Goal: Task Accomplishment & Management: Manage account settings

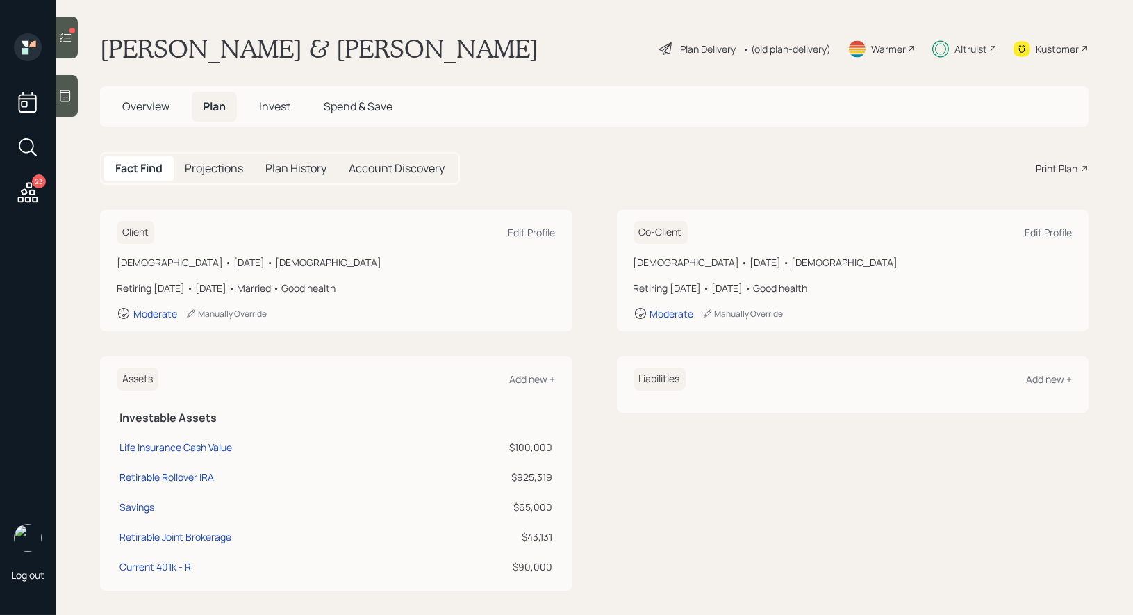
click at [347, 111] on span "Spend & Save" at bounding box center [358, 106] width 69 height 15
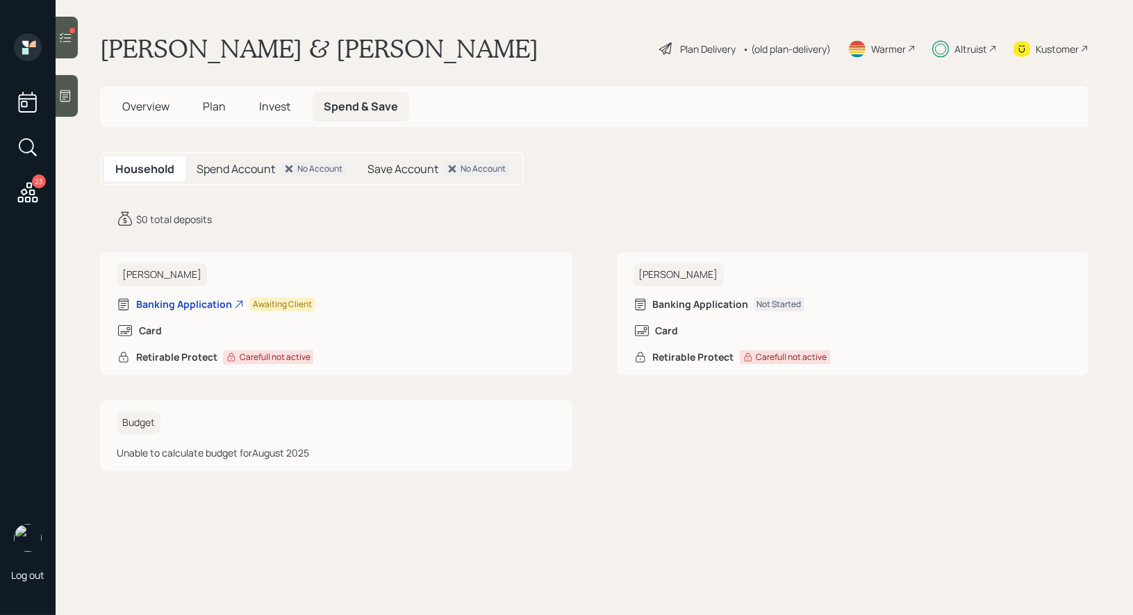
click at [212, 105] on span "Plan" at bounding box center [214, 106] width 23 height 15
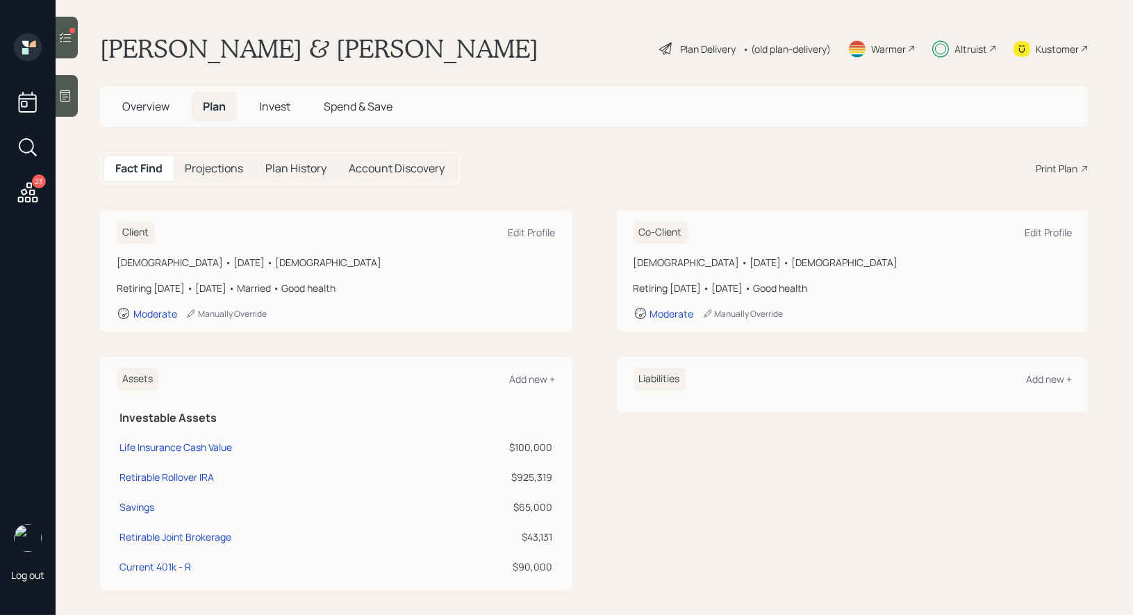
click at [695, 43] on div "Plan Delivery" at bounding box center [708, 49] width 56 height 15
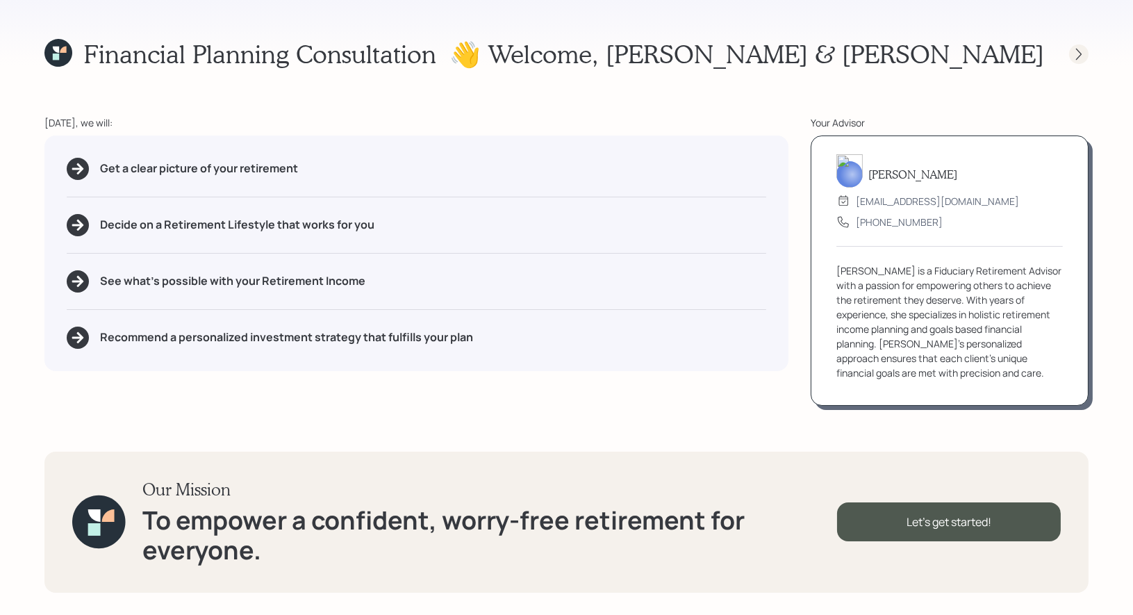
click at [1074, 51] on icon at bounding box center [1078, 54] width 14 height 14
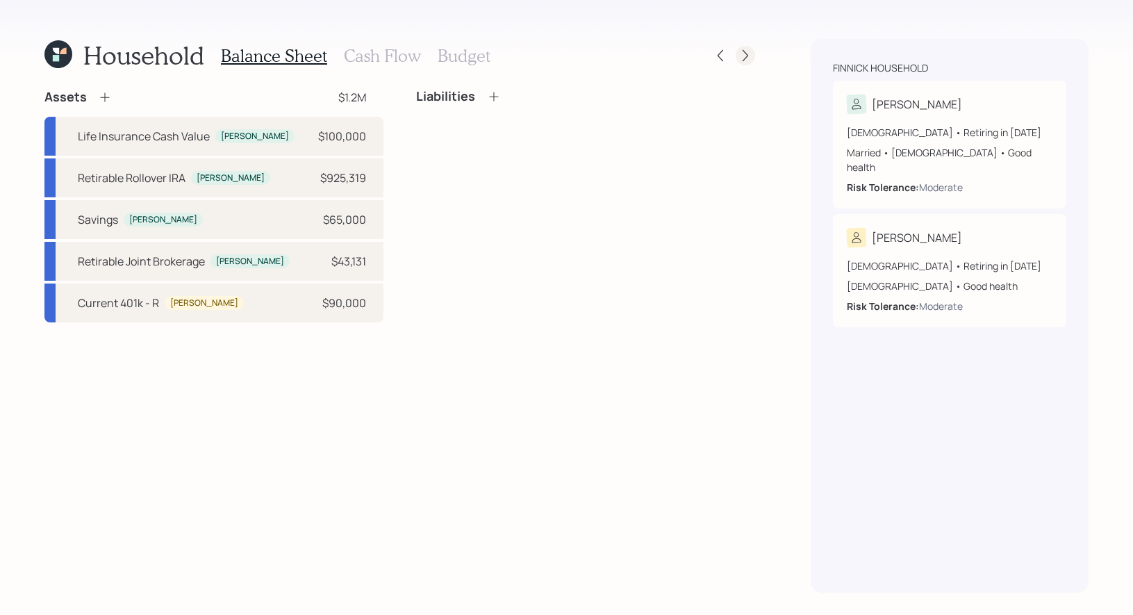
click at [752, 53] on div at bounding box center [744, 55] width 19 height 19
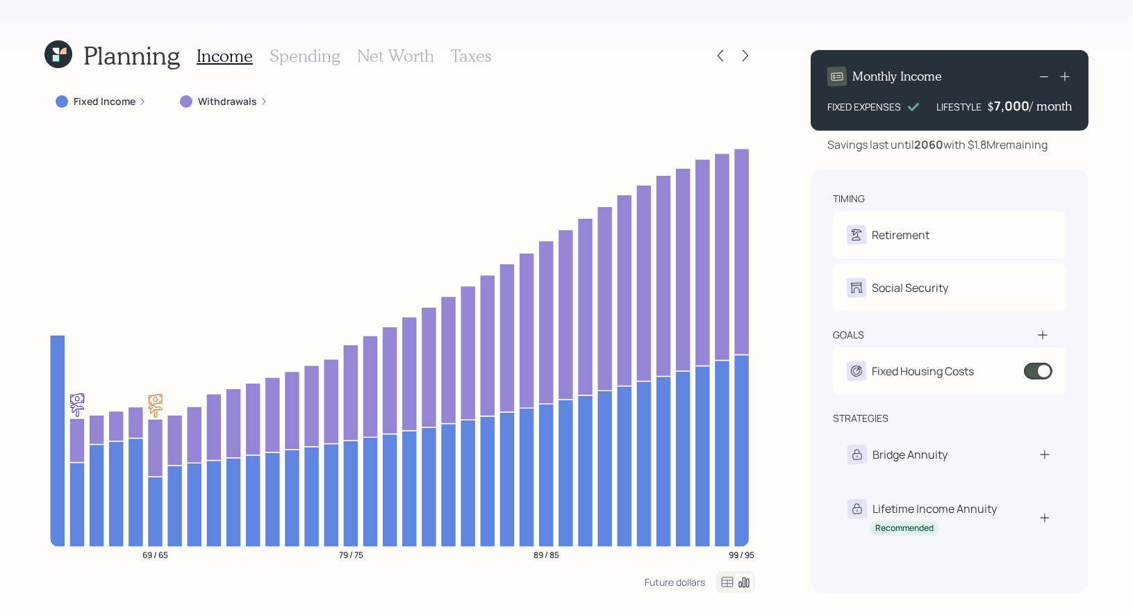
click at [242, 103] on label "Withdrawals" at bounding box center [227, 101] width 59 height 14
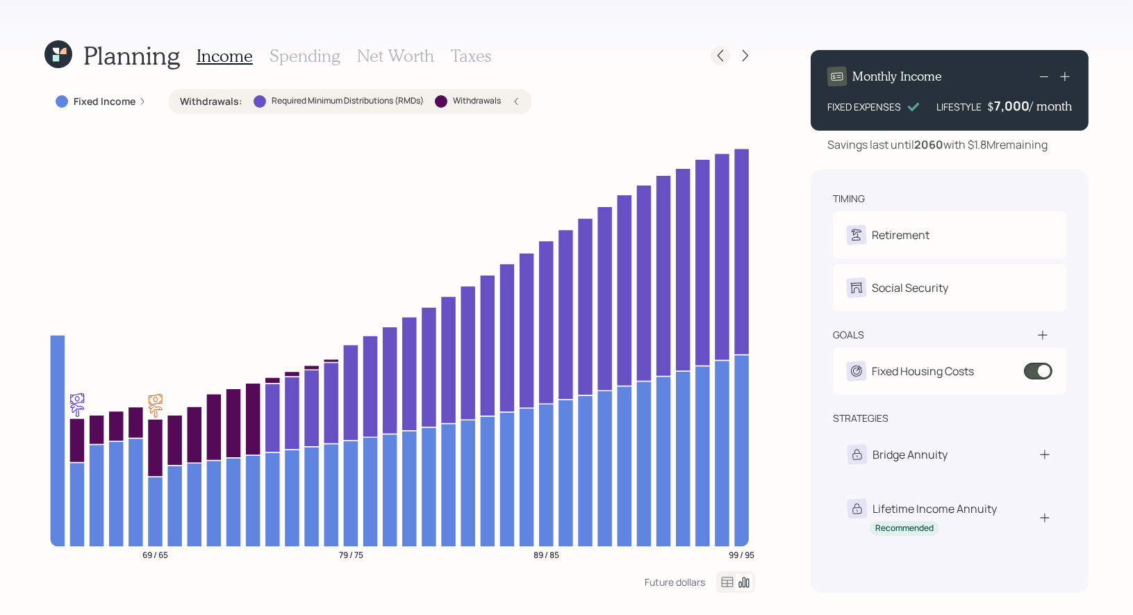
click at [721, 56] on icon at bounding box center [720, 56] width 14 height 14
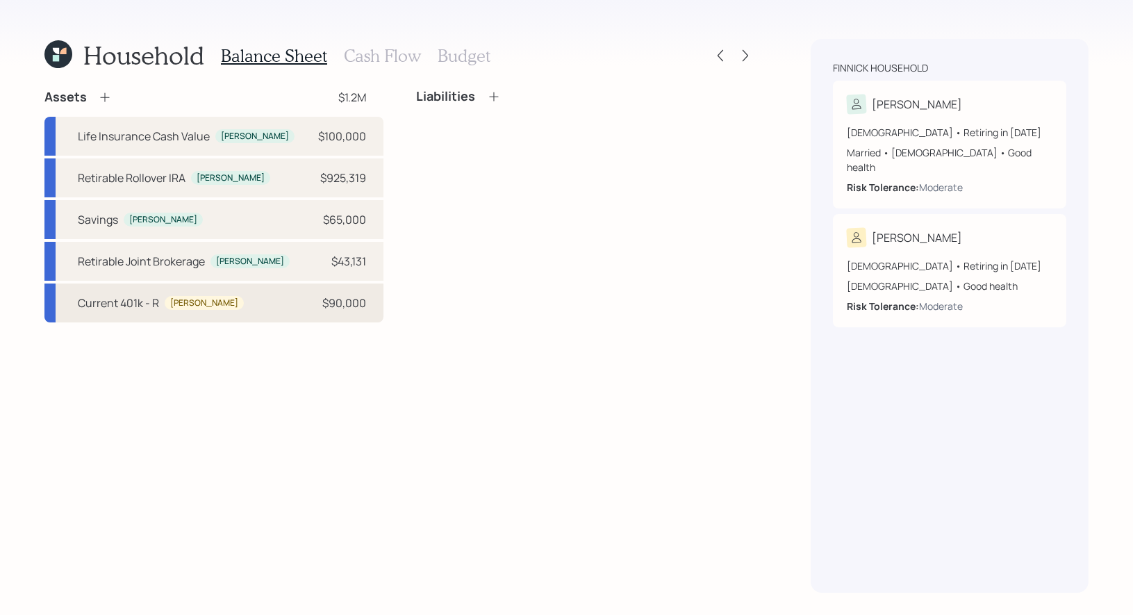
click at [274, 312] on div "Current 401k - [PERSON_NAME] $90,000" at bounding box center [213, 302] width 339 height 39
select select "company_sponsored"
select select "balanced"
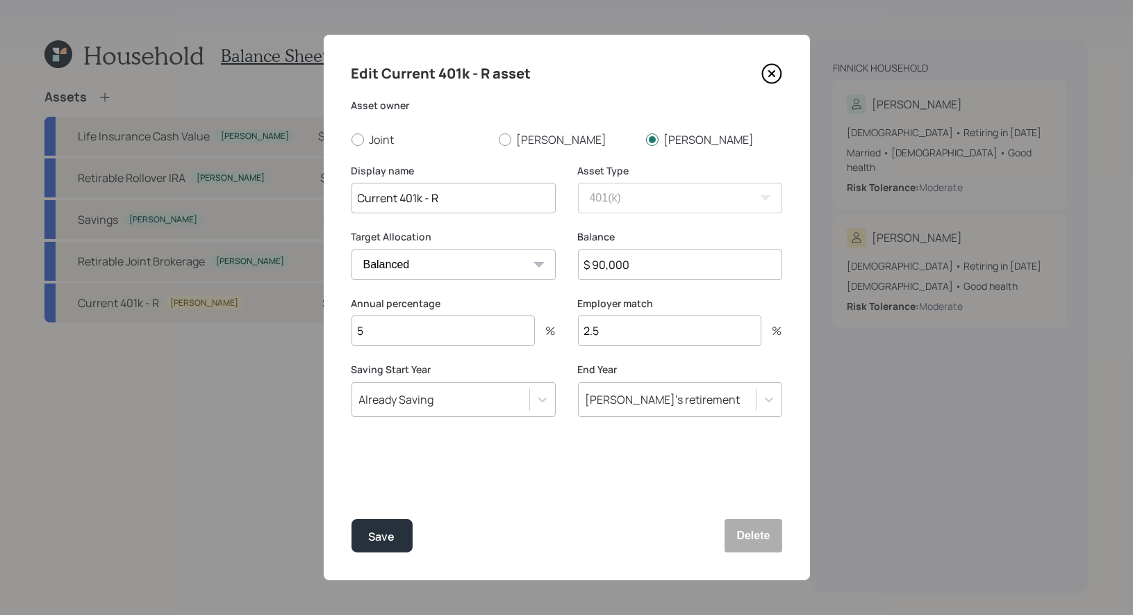
click at [769, 69] on icon at bounding box center [771, 73] width 21 height 21
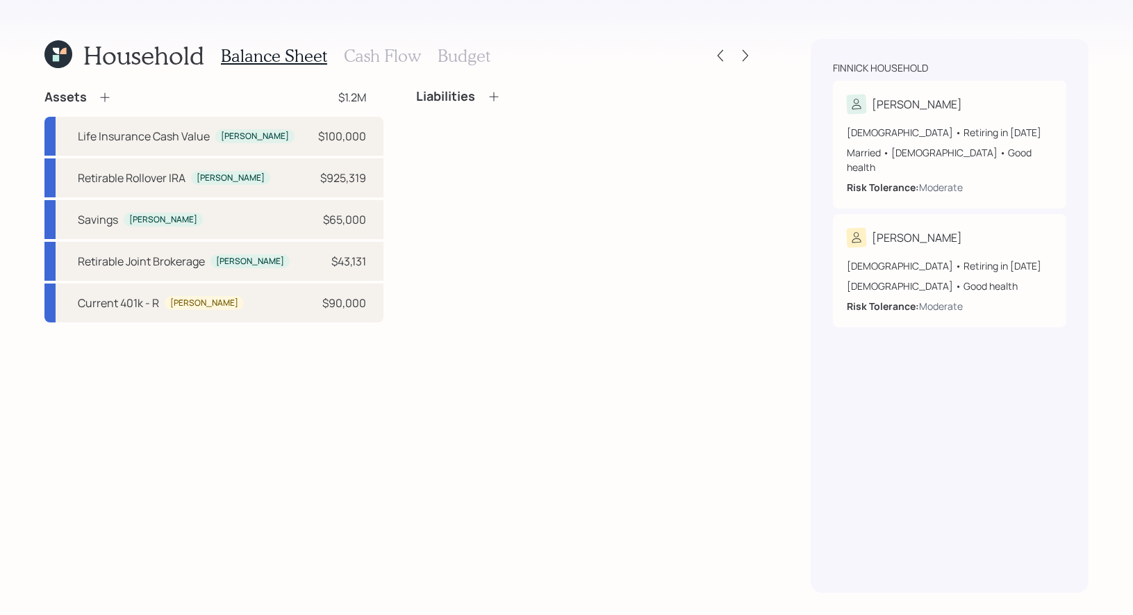
click at [52, 53] on icon at bounding box center [58, 54] width 28 height 28
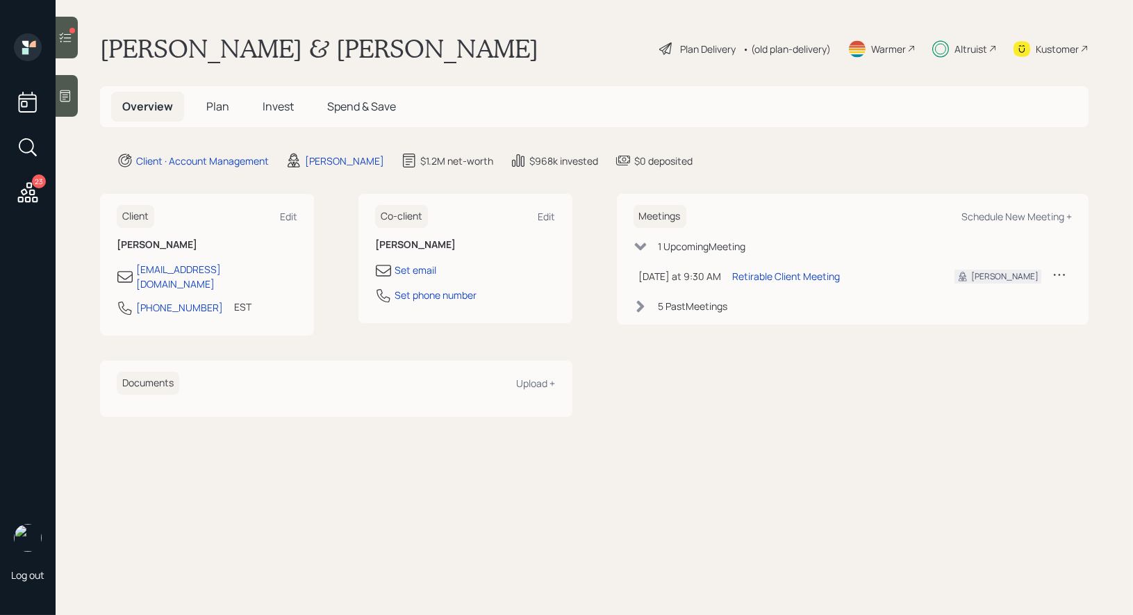
click at [689, 50] on div "Plan Delivery" at bounding box center [708, 49] width 56 height 15
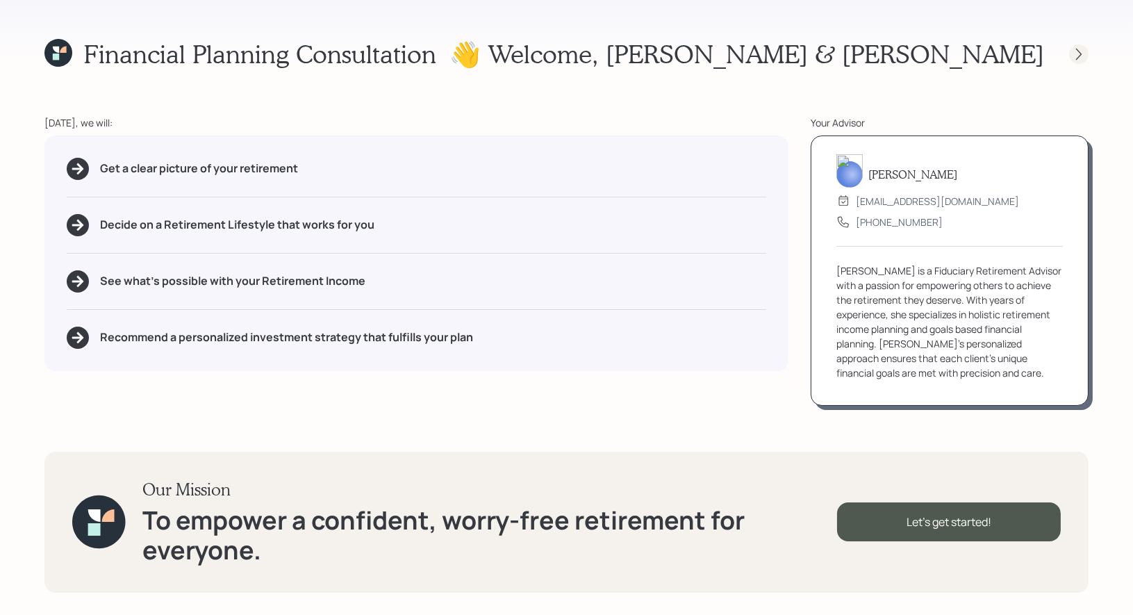
click at [1080, 53] on icon at bounding box center [1079, 54] width 6 height 12
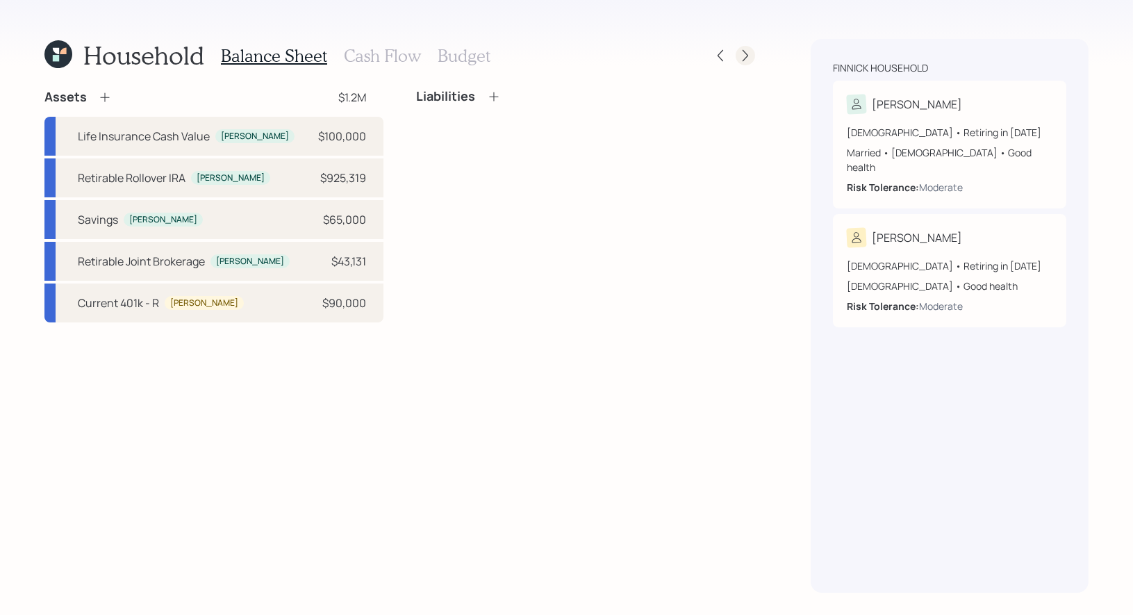
click at [746, 54] on icon at bounding box center [745, 56] width 6 height 12
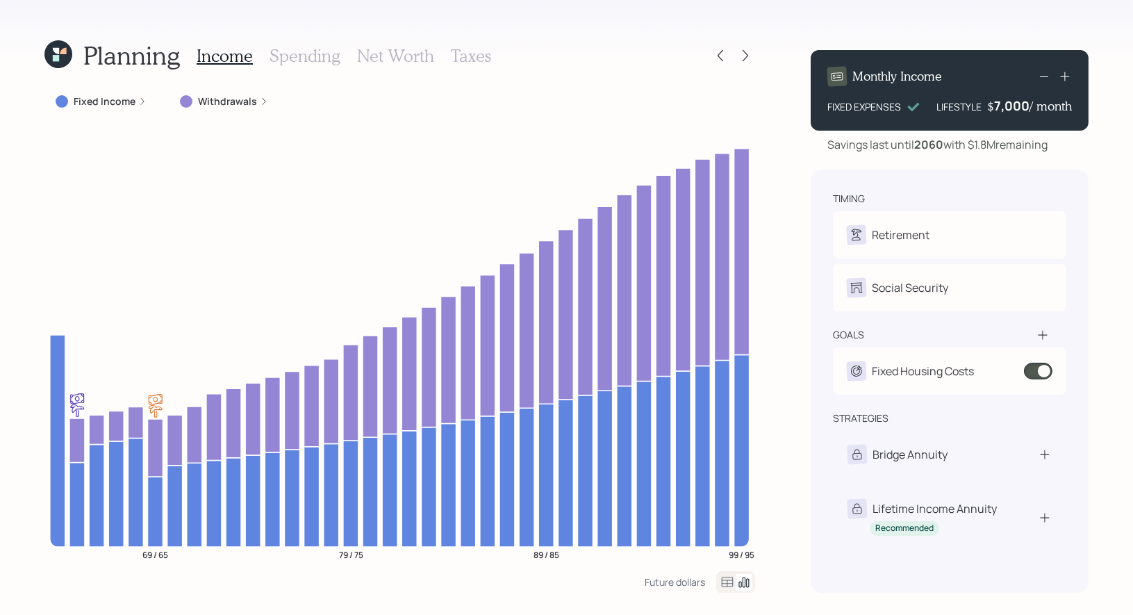
click at [463, 60] on h3 "Taxes" at bounding box center [471, 56] width 40 height 20
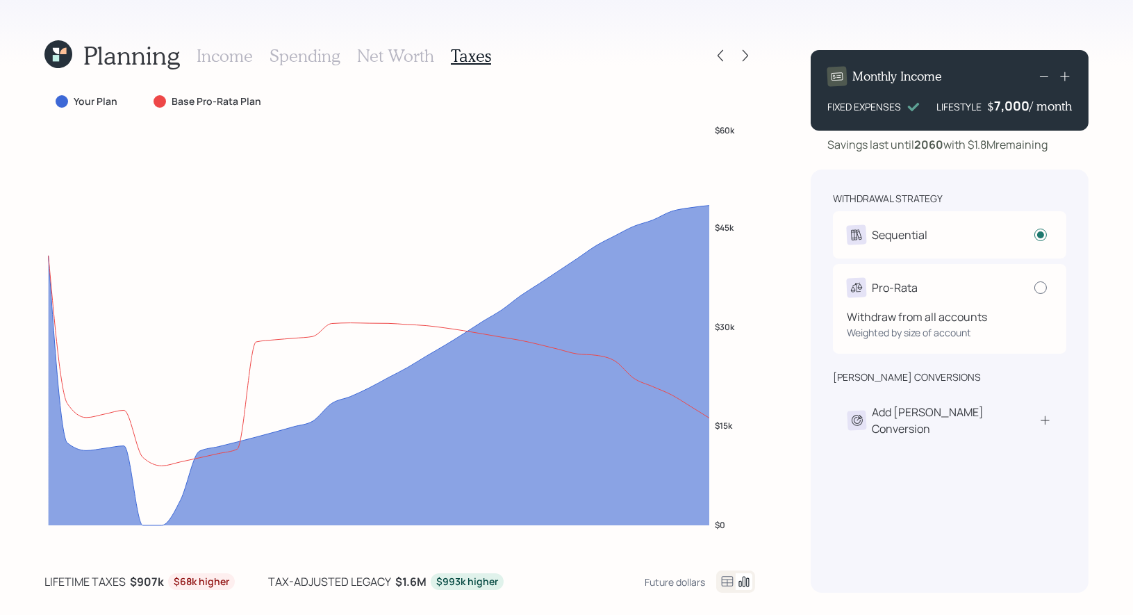
click at [1039, 285] on div at bounding box center [1040, 287] width 12 height 12
click at [1034, 287] on input "radio" at bounding box center [1033, 287] width 1 height 1
radio input "false"
radio input "true"
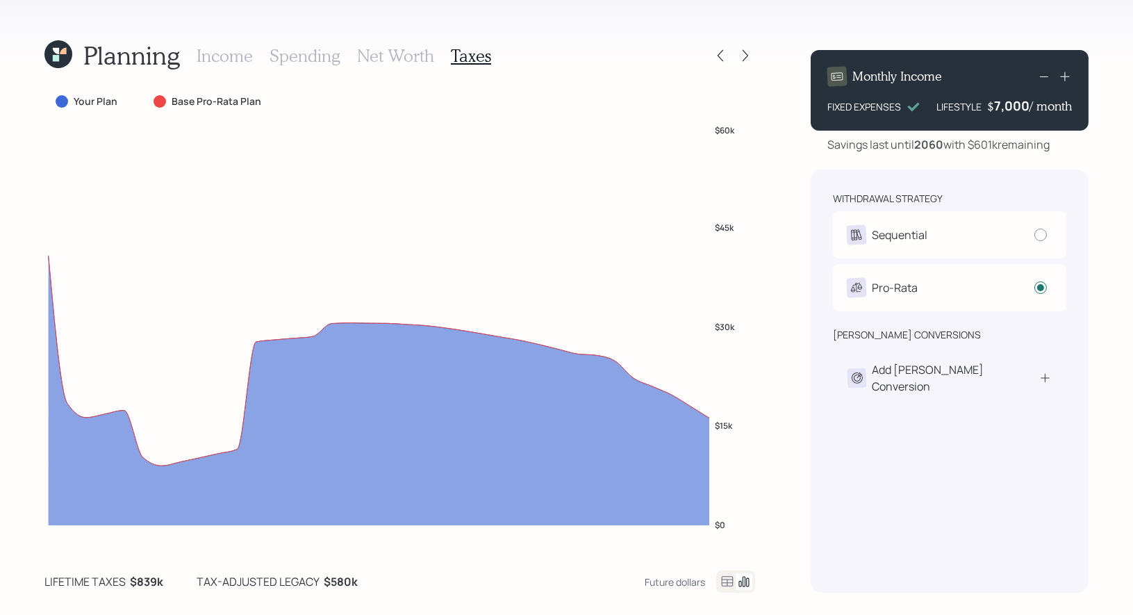
click at [58, 52] on icon at bounding box center [56, 51] width 6 height 6
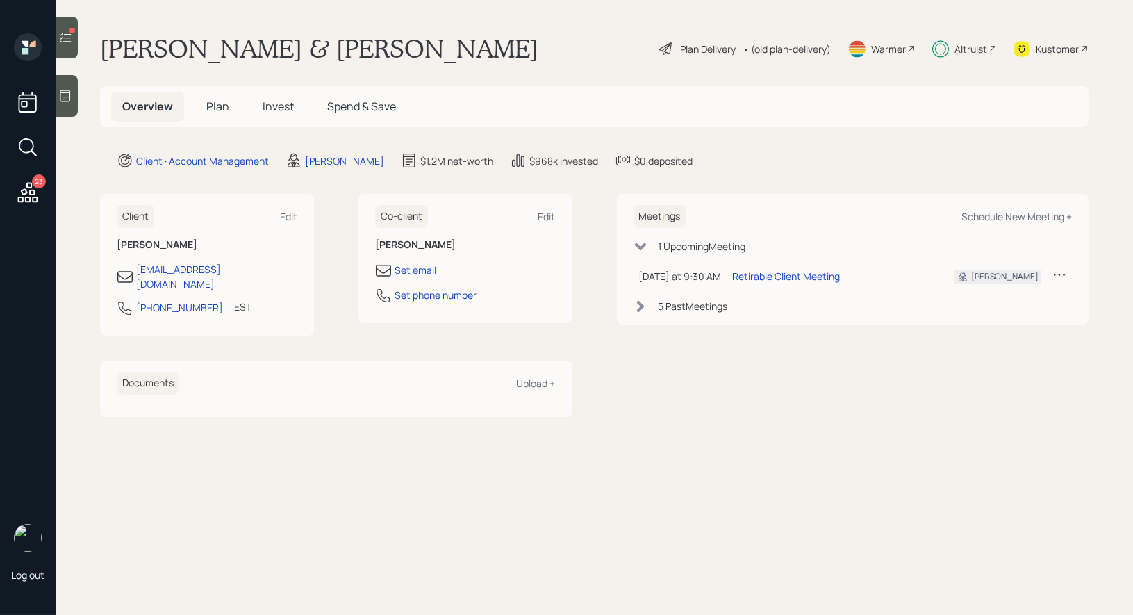
click at [64, 31] on icon at bounding box center [65, 38] width 14 height 14
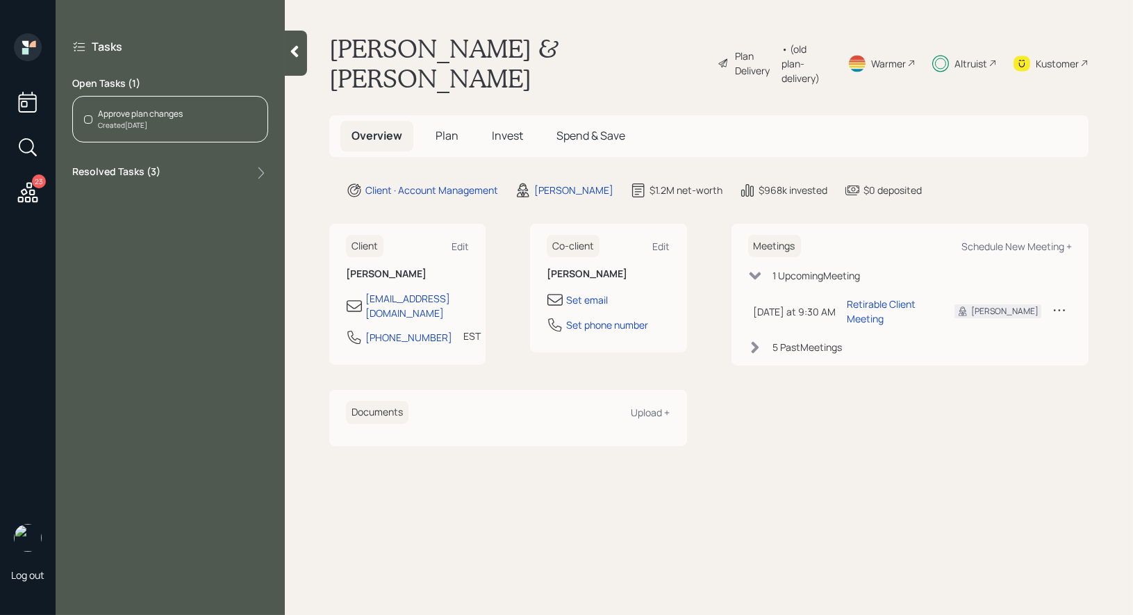
click at [294, 57] on icon at bounding box center [294, 51] width 14 height 14
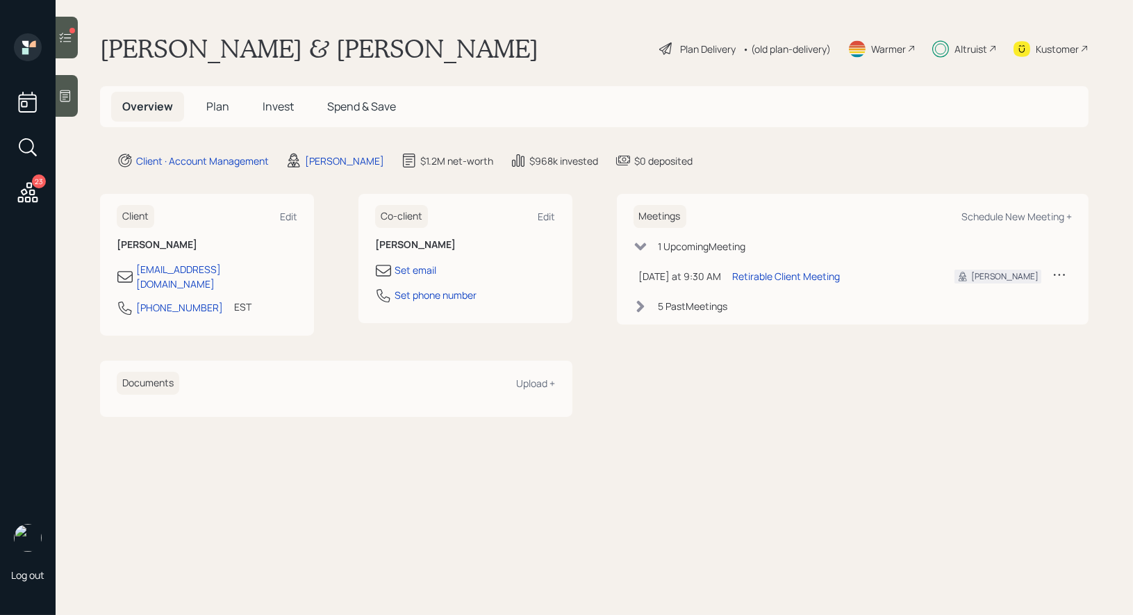
click at [274, 106] on span "Invest" at bounding box center [277, 106] width 31 height 15
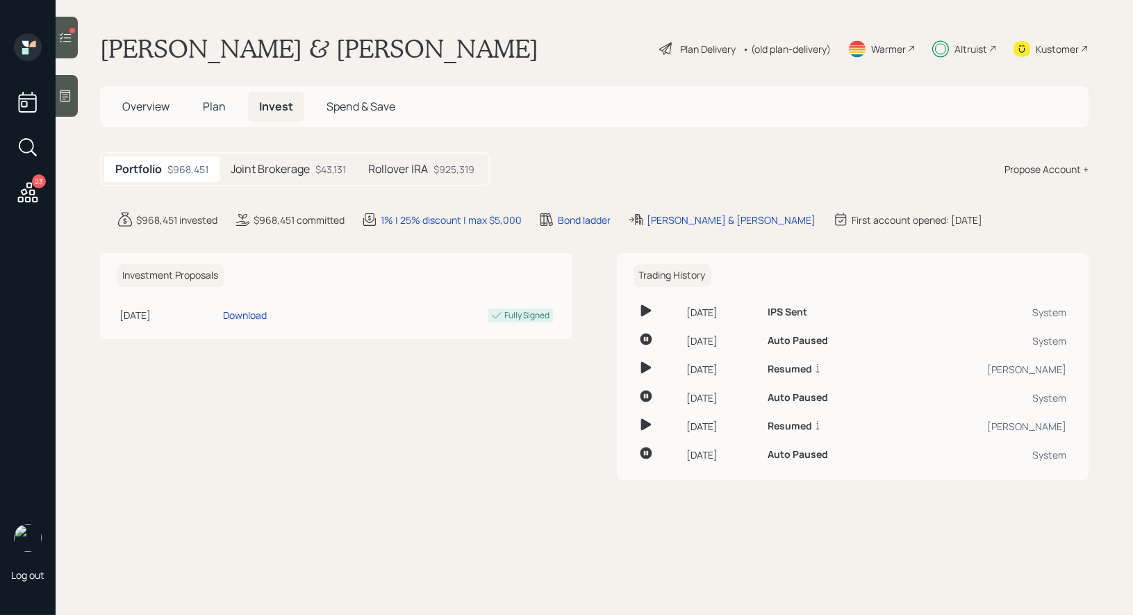
click at [422, 169] on h5 "Rollover IRA" at bounding box center [398, 168] width 60 height 13
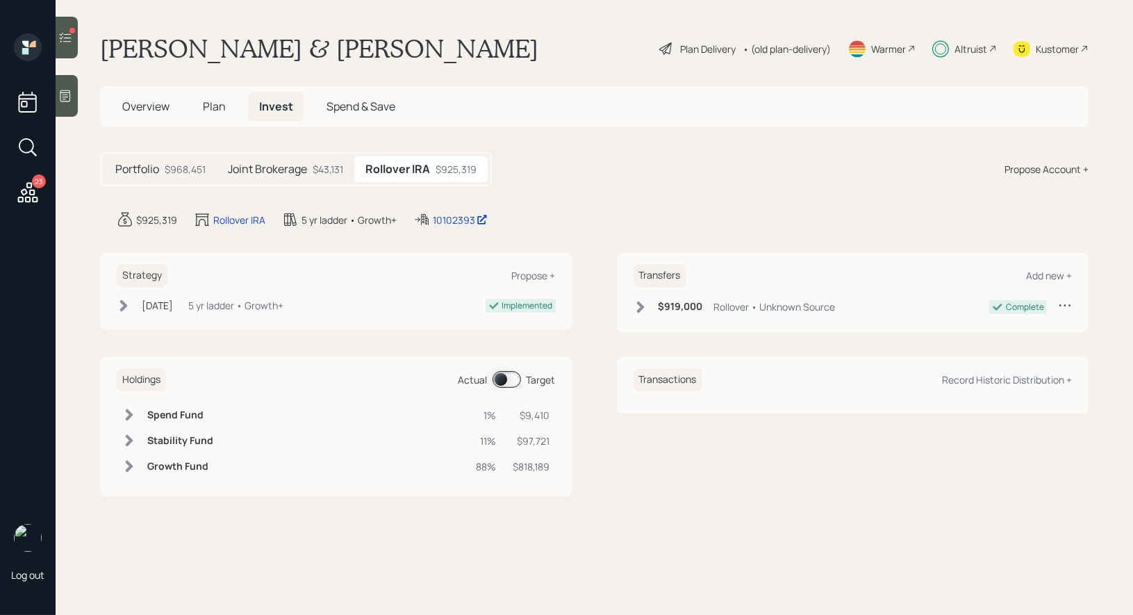
click at [501, 378] on span at bounding box center [506, 379] width 28 height 17
click at [510, 376] on span at bounding box center [506, 379] width 28 height 17
click at [499, 376] on span at bounding box center [506, 379] width 28 height 17
click at [146, 105] on span "Overview" at bounding box center [145, 106] width 47 height 15
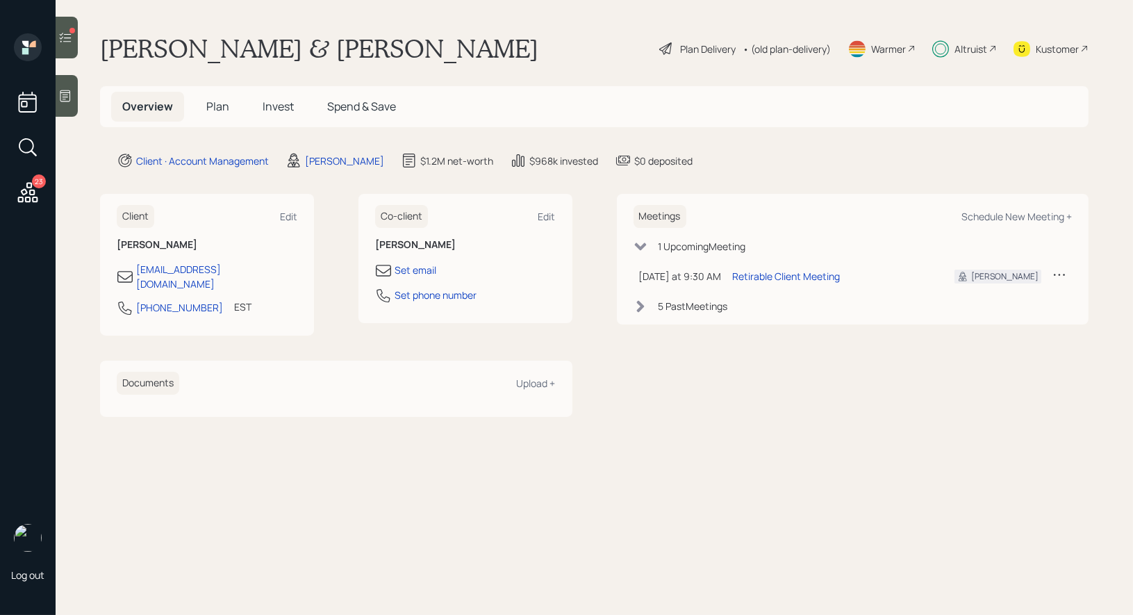
click at [691, 46] on div "Plan Delivery" at bounding box center [708, 49] width 56 height 15
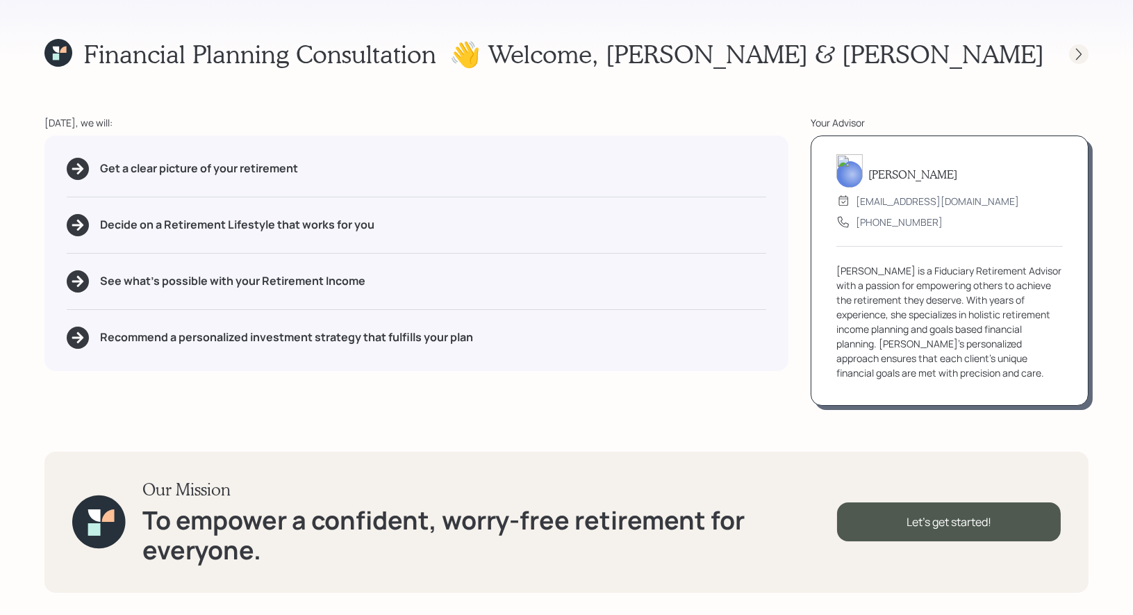
click at [1076, 49] on icon at bounding box center [1079, 54] width 6 height 12
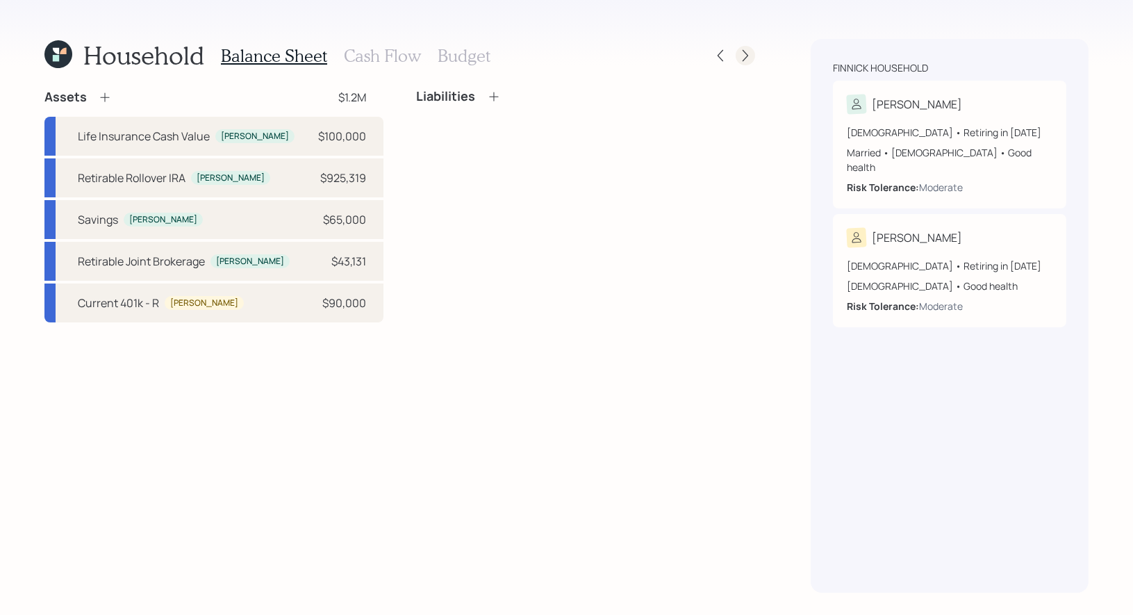
click at [746, 52] on icon at bounding box center [745, 56] width 14 height 14
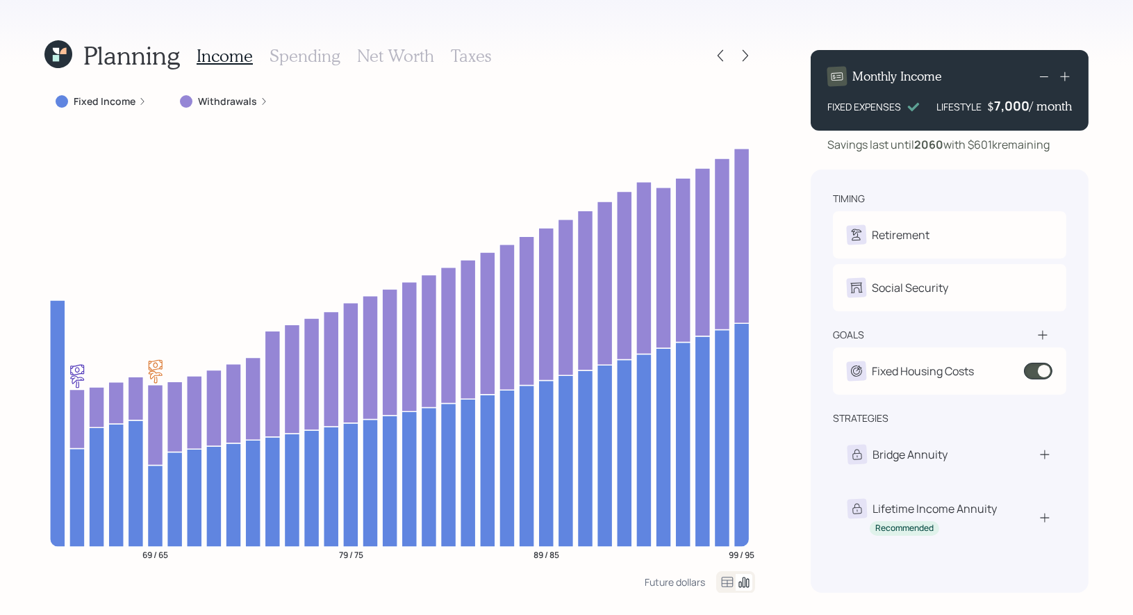
click at [467, 51] on h3 "Taxes" at bounding box center [471, 56] width 40 height 20
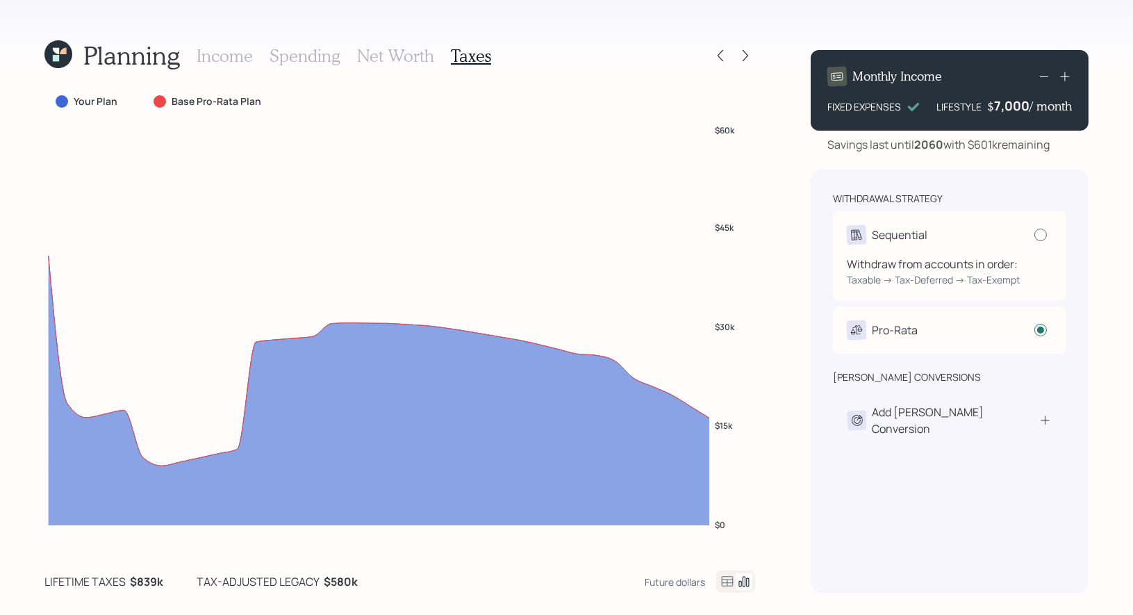
click at [1043, 233] on div at bounding box center [1040, 234] width 12 height 12
click at [1034, 234] on input "radio" at bounding box center [1033, 234] width 1 height 1
click at [1041, 231] on div at bounding box center [1040, 234] width 12 height 12
click at [1034, 234] on input "radio" at bounding box center [1033, 234] width 1 height 1
radio input "true"
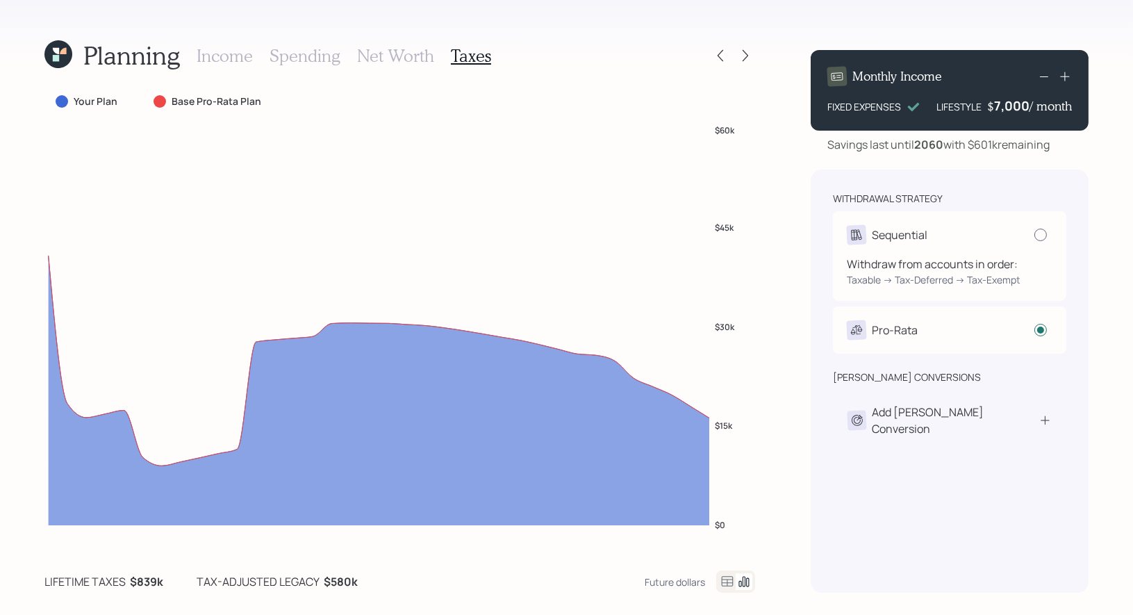
radio input "false"
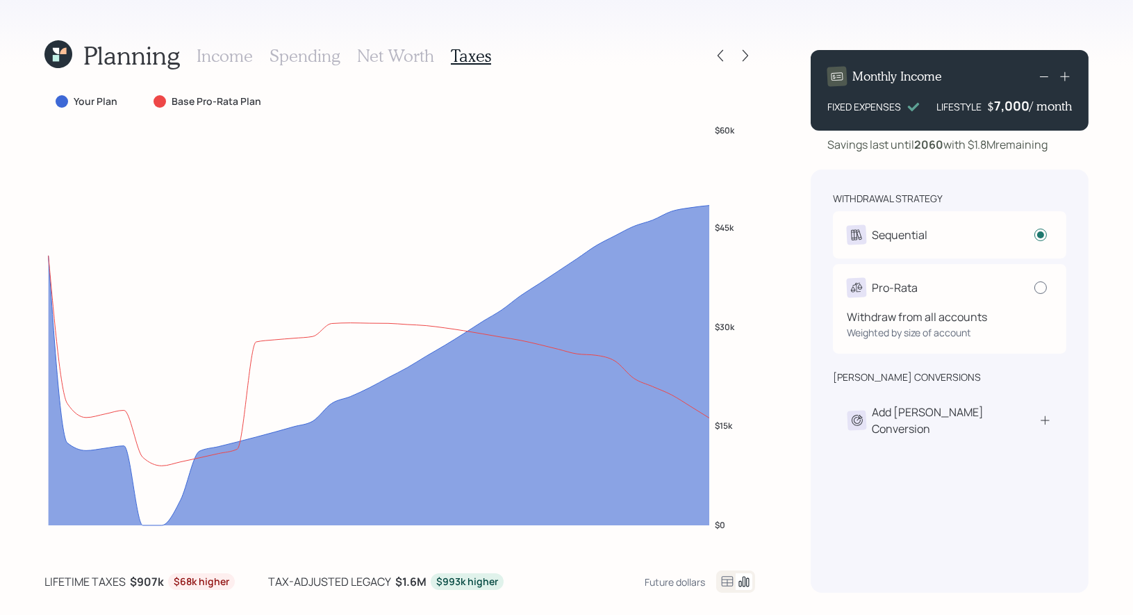
click at [1041, 285] on div at bounding box center [1040, 287] width 12 height 12
click at [1034, 287] on input "radio" at bounding box center [1033, 287] width 1 height 1
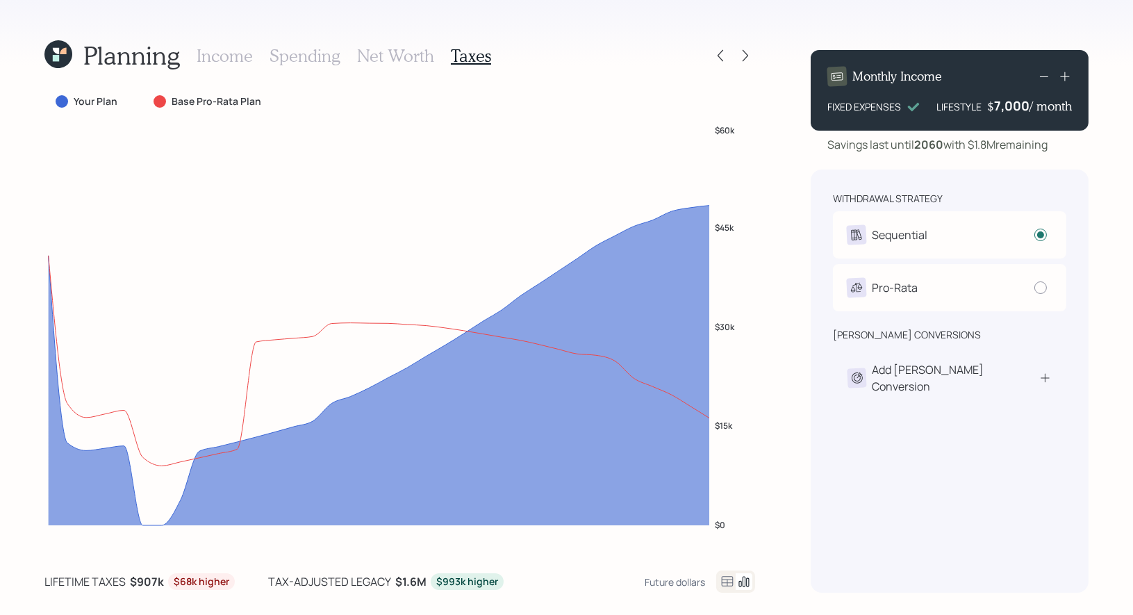
radio input "false"
radio input "true"
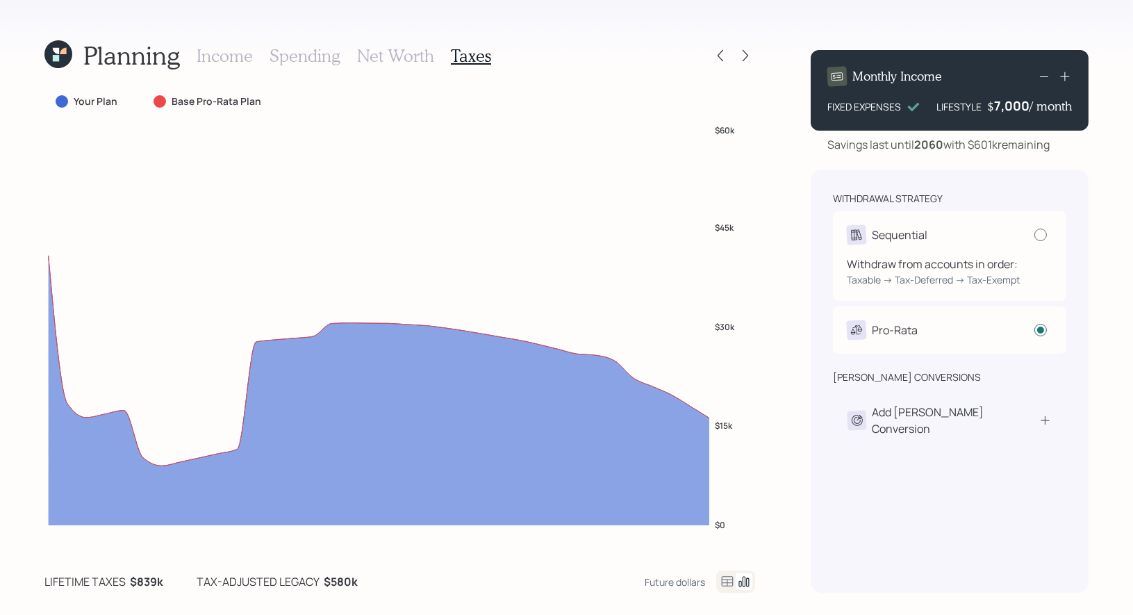
click at [1042, 235] on div at bounding box center [1040, 234] width 12 height 12
click at [1034, 235] on input "radio" at bounding box center [1033, 234] width 1 height 1
radio input "true"
radio input "false"
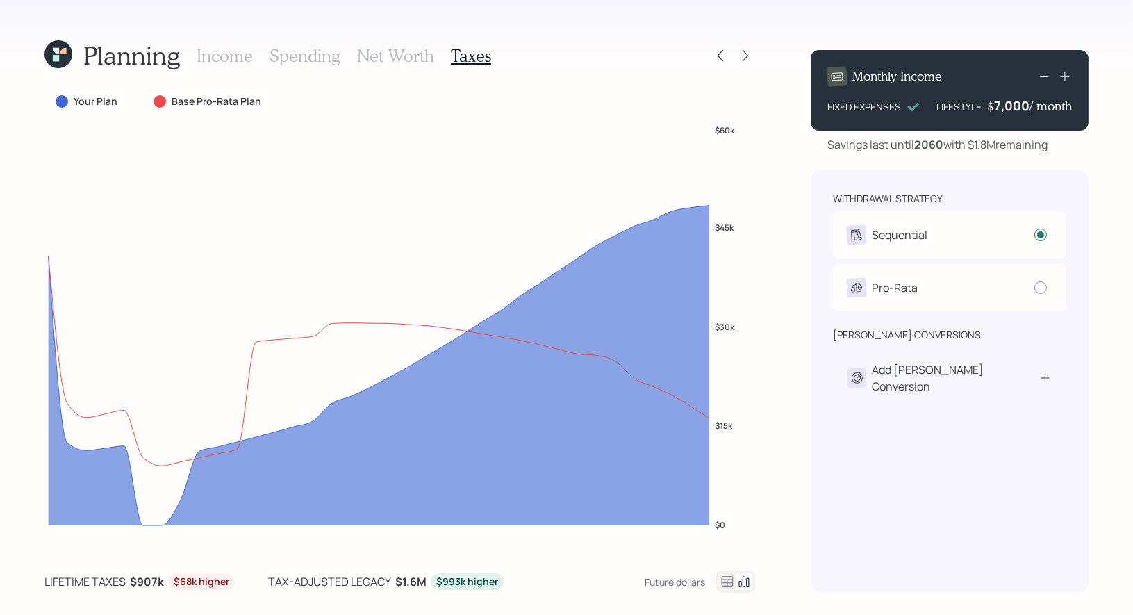
click at [55, 47] on icon at bounding box center [58, 54] width 28 height 28
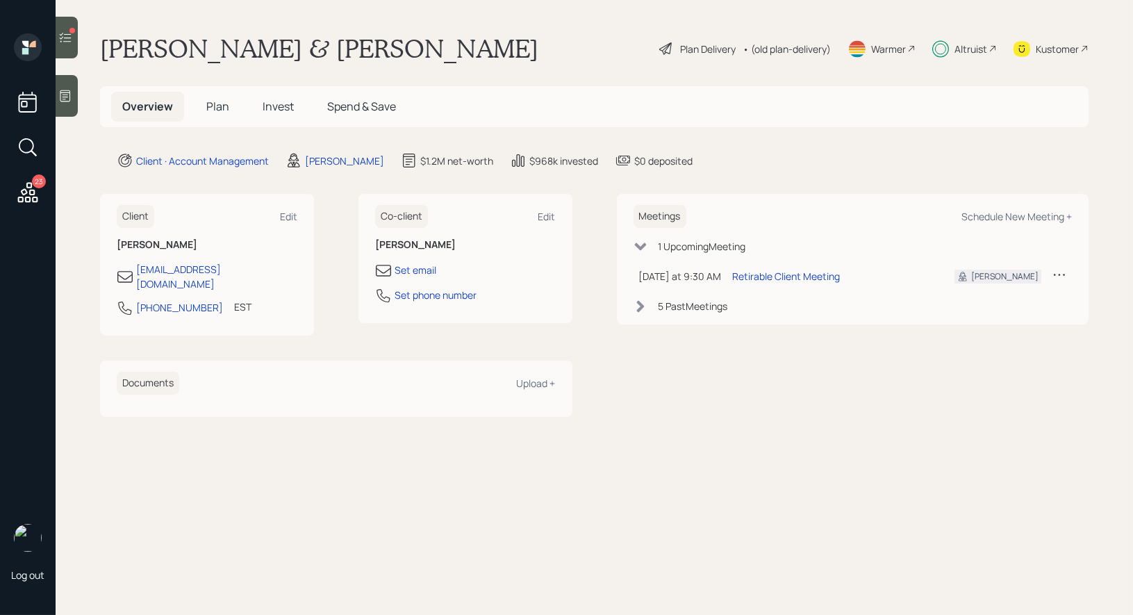
click at [277, 103] on span "Invest" at bounding box center [277, 106] width 31 height 15
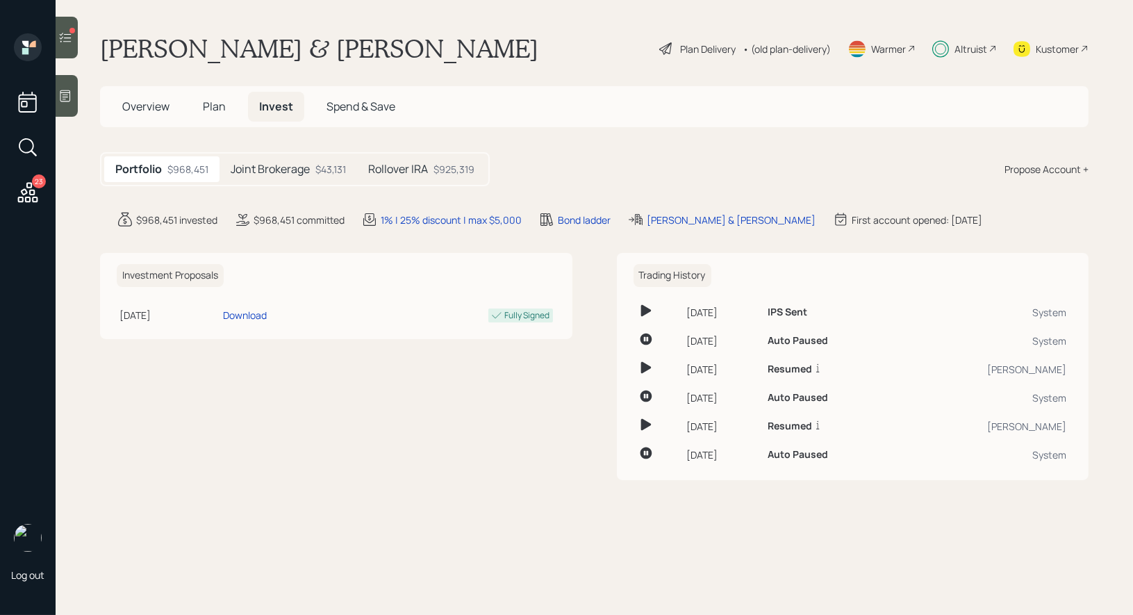
click at [428, 174] on h5 "Rollover IRA" at bounding box center [398, 168] width 60 height 13
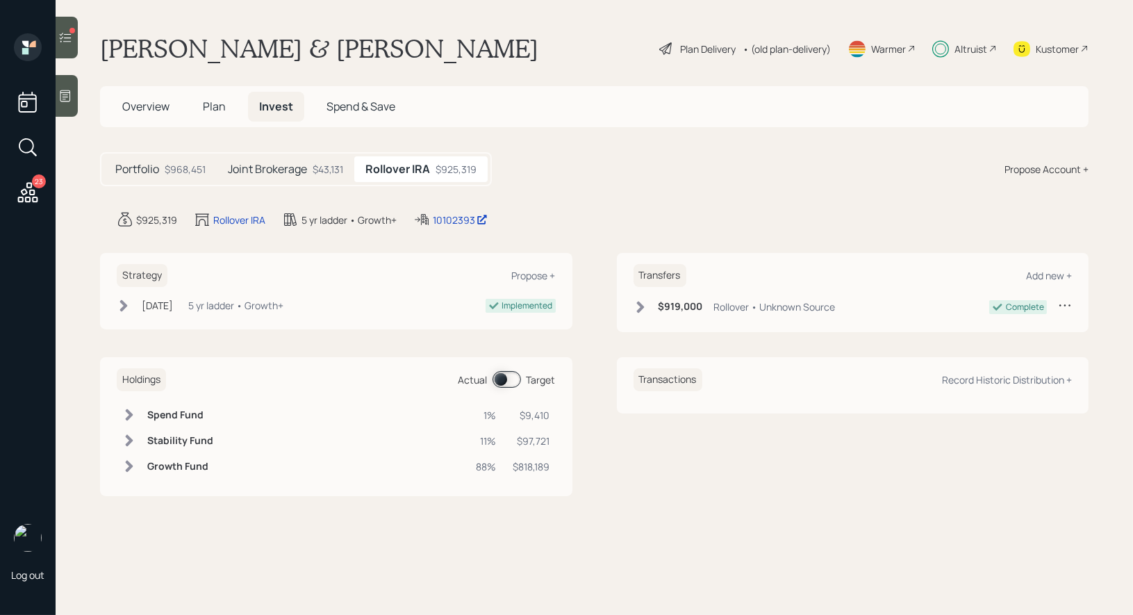
click at [499, 372] on span at bounding box center [506, 379] width 28 height 17
click at [512, 378] on span at bounding box center [506, 379] width 28 height 17
click at [308, 167] on div "Joint Brokerage $43,131" at bounding box center [285, 169] width 137 height 26
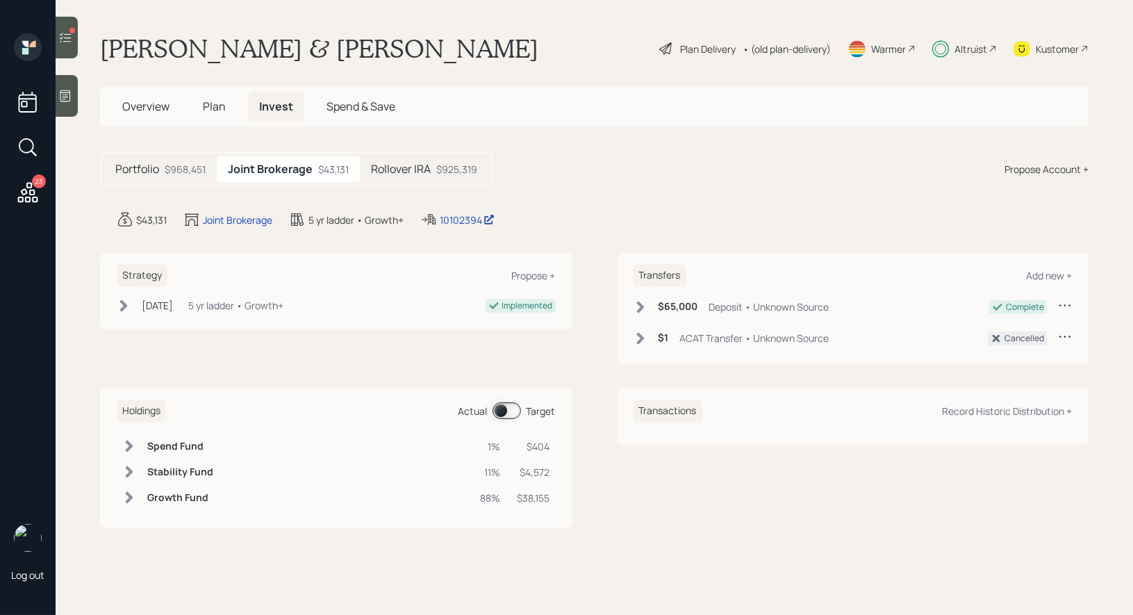
click at [498, 408] on span at bounding box center [506, 410] width 28 height 17
click at [514, 411] on span at bounding box center [506, 410] width 28 height 17
click at [66, 23] on div at bounding box center [67, 38] width 22 height 42
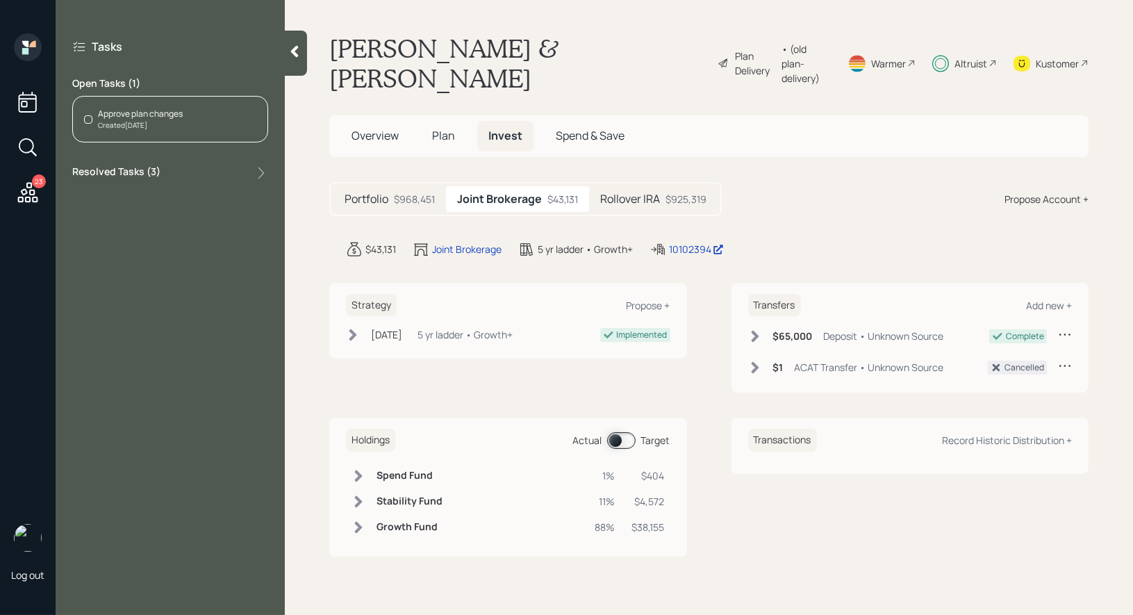
click at [167, 117] on div "Approve plan changes" at bounding box center [140, 114] width 85 height 12
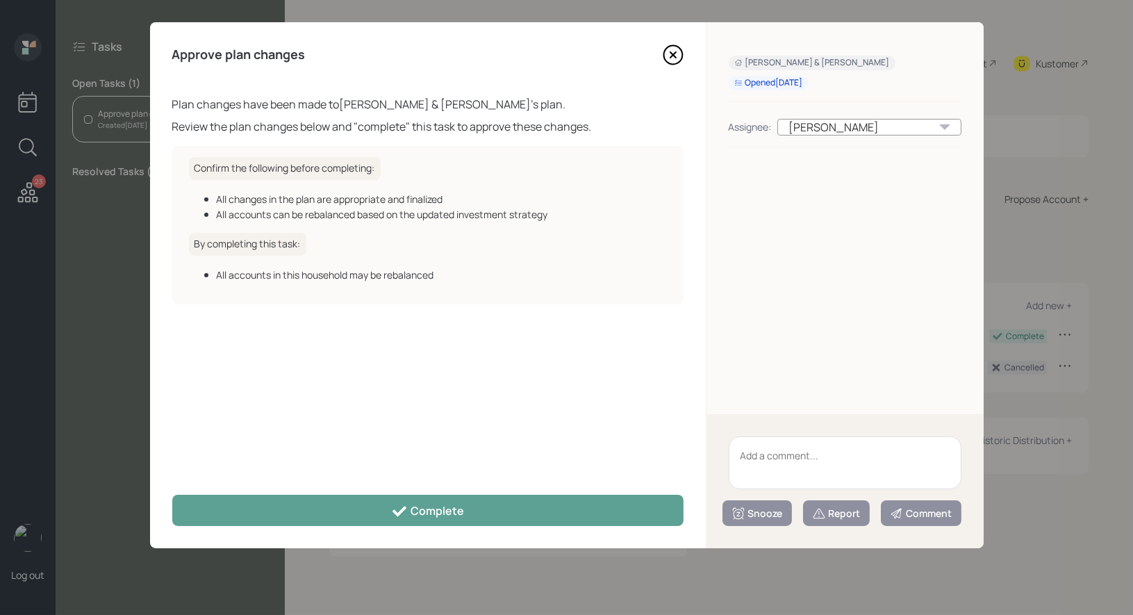
click at [665, 48] on icon at bounding box center [672, 55] width 19 height 19
